Goal: Task Accomplishment & Management: Manage account settings

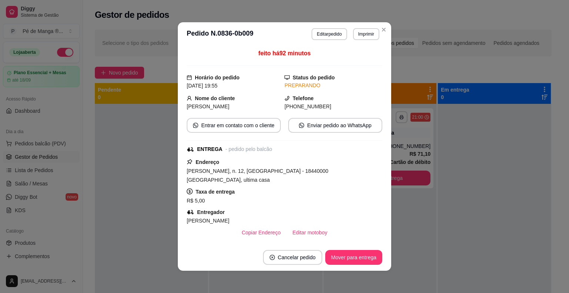
click at [356, 260] on button "Mover para entrega" at bounding box center [354, 257] width 57 height 15
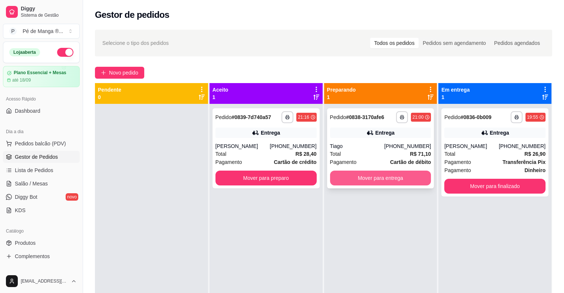
click at [400, 178] on button "Mover para entrega" at bounding box center [380, 178] width 101 height 15
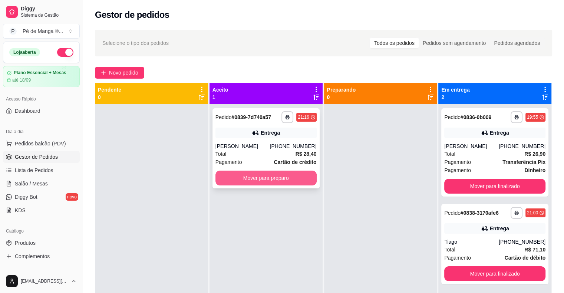
click at [288, 179] on button "Mover para preparo" at bounding box center [265, 178] width 101 height 15
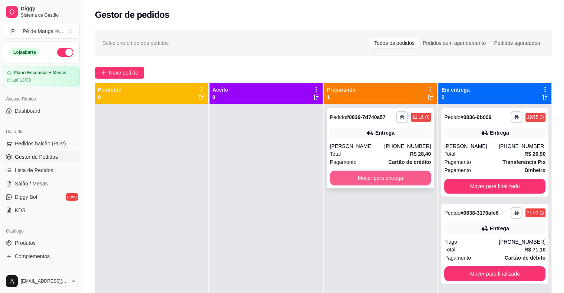
click at [379, 174] on button "Mover para entrega" at bounding box center [380, 178] width 101 height 15
click at [407, 183] on button "Mover para entrega" at bounding box center [380, 178] width 101 height 15
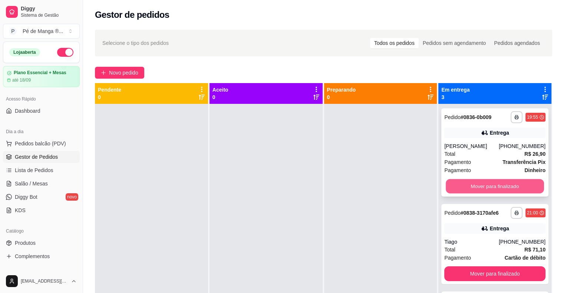
click at [489, 185] on button "Mover para finalizado" at bounding box center [495, 186] width 98 height 14
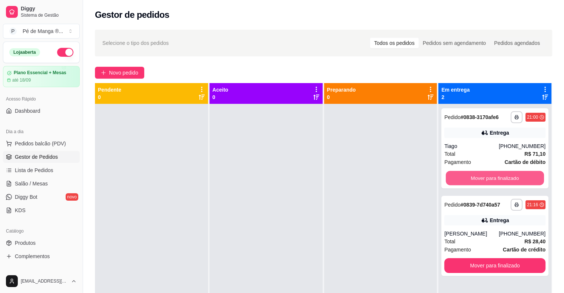
click at [489, 185] on button "Mover para finalizado" at bounding box center [495, 178] width 98 height 14
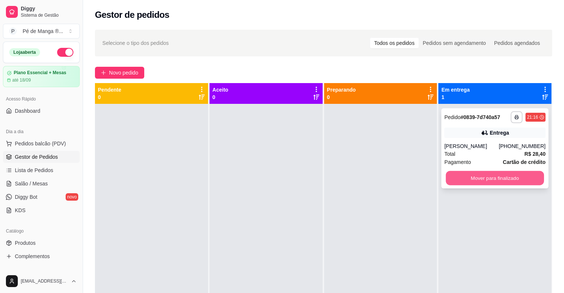
click at [489, 180] on button "Mover para finalizado" at bounding box center [495, 178] width 98 height 14
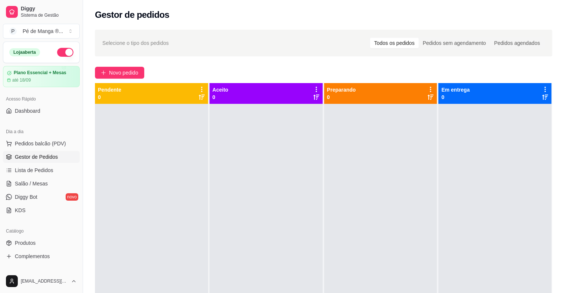
click at [48, 155] on span "Gestor de Pedidos" at bounding box center [36, 156] width 43 height 7
click at [55, 169] on link "Lista de Pedidos" at bounding box center [41, 170] width 77 height 12
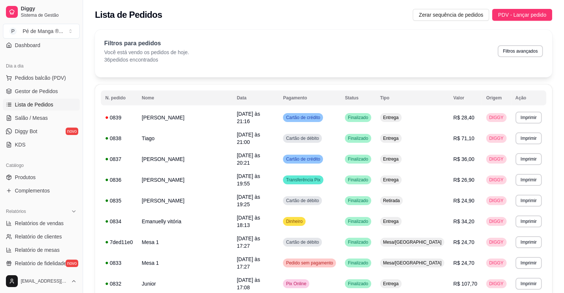
scroll to position [74, 0]
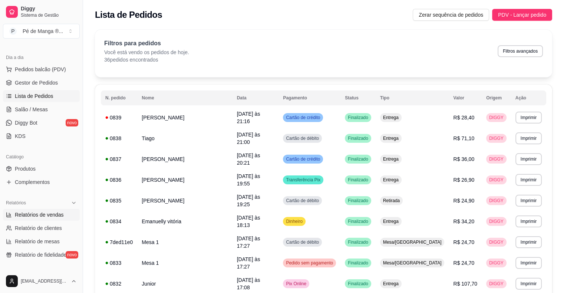
click at [40, 214] on span "Relatórios de vendas" at bounding box center [39, 214] width 49 height 7
select select "ALL"
select select "0"
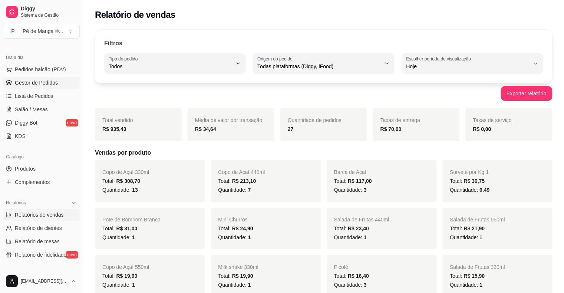
click at [52, 86] on link "Gestor de Pedidos" at bounding box center [41, 83] width 77 height 12
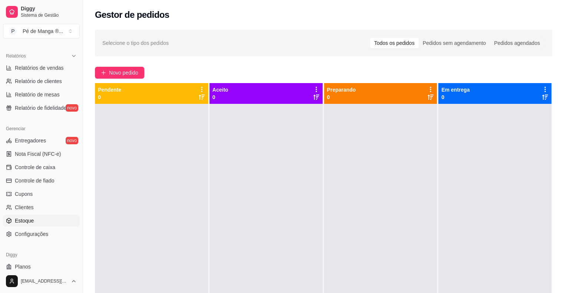
scroll to position [222, 0]
click at [42, 219] on link "Estoque" at bounding box center [41, 219] width 77 height 12
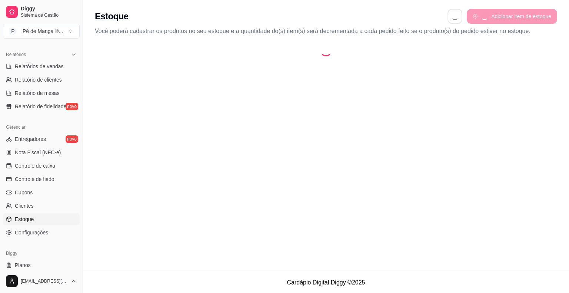
select select "QUANTITY_ORDER"
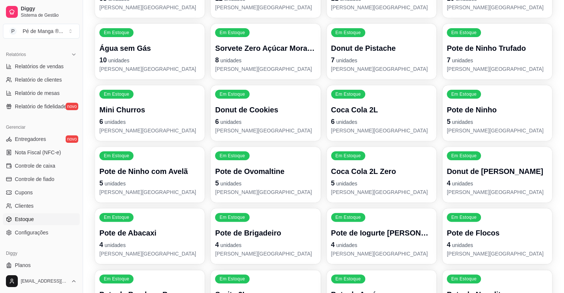
scroll to position [106, 0]
